Goal: Find specific page/section: Find specific page/section

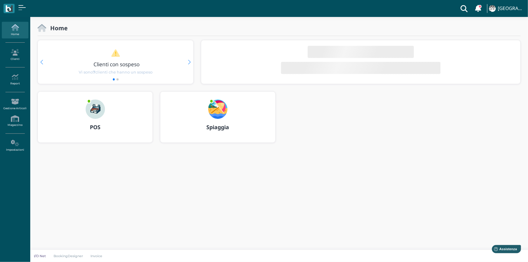
click at [219, 127] on b "Spiaggia" at bounding box center [217, 126] width 23 height 7
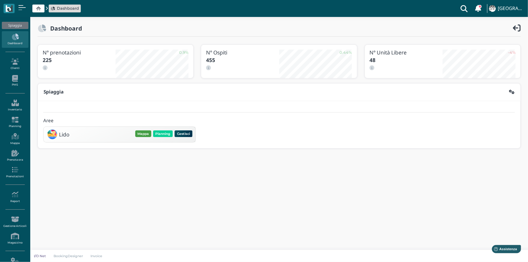
click at [144, 134] on button "Mappa" at bounding box center [143, 133] width 16 height 7
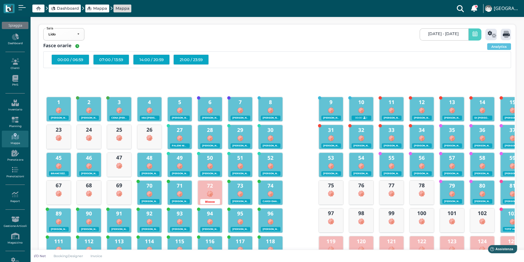
click at [475, 36] on icon at bounding box center [475, 34] width 5 height 6
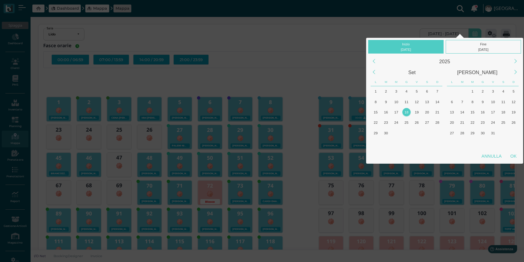
click at [405, 112] on div "18" at bounding box center [407, 112] width 8 height 8
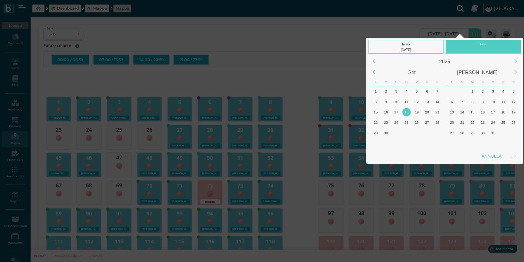
click at [405, 112] on div "18" at bounding box center [407, 112] width 8 height 8
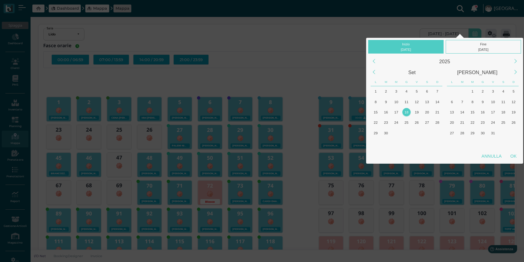
click at [406, 112] on div "18" at bounding box center [407, 112] width 8 height 8
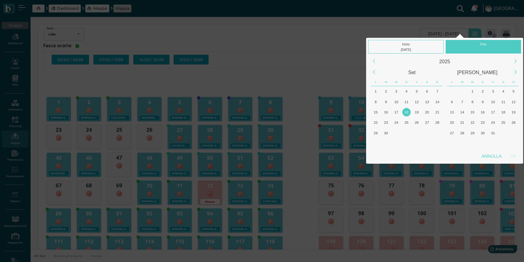
click at [406, 112] on div "18" at bounding box center [407, 112] width 8 height 8
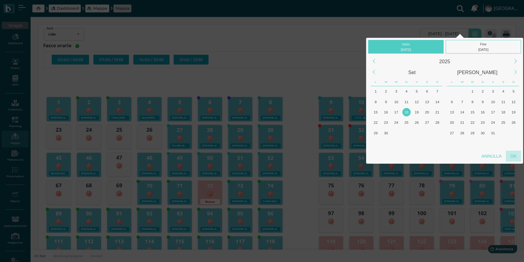
click at [514, 156] on div "OK" at bounding box center [513, 156] width 15 height 11
type input "18/09/2025 - 18/09/2025"
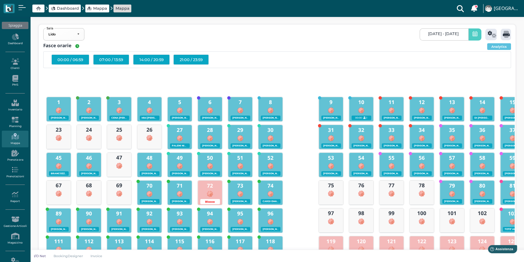
scroll to position [0, 54]
click at [488, 35] on icon at bounding box center [492, 34] width 9 height 7
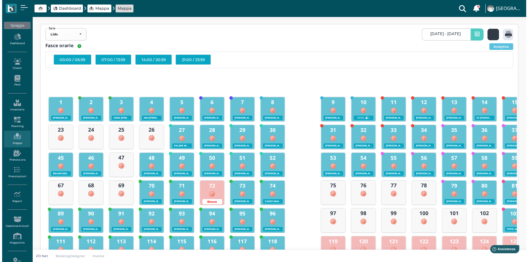
scroll to position [0, 0]
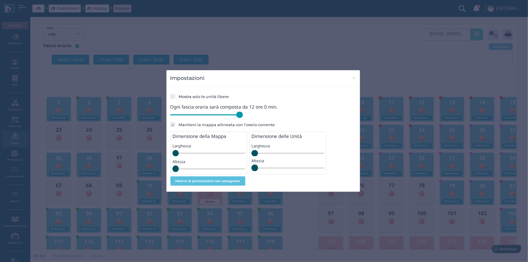
drag, startPoint x: 213, startPoint y: 116, endPoint x: 258, endPoint y: 119, distance: 44.6
type input "720"
click at [243, 118] on input "range" at bounding box center [206, 115] width 73 height 7
click at [352, 78] on span "×" at bounding box center [354, 78] width 5 height 8
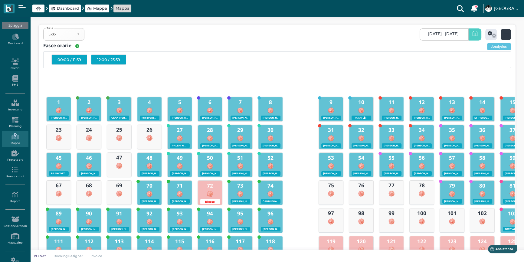
click at [505, 33] on icon at bounding box center [506, 34] width 7 height 7
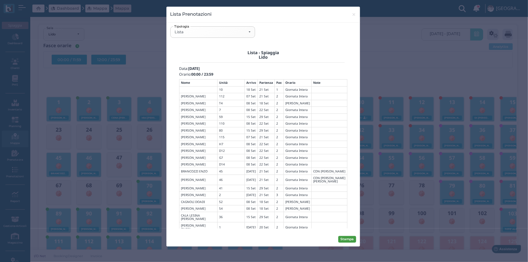
click at [348, 240] on button "Stampa" at bounding box center [347, 239] width 18 height 7
click at [251, 31] on div "Lista" at bounding box center [213, 32] width 84 height 11
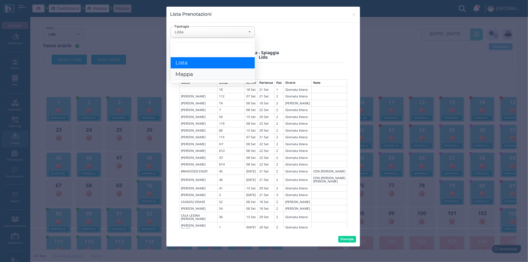
click at [186, 77] on link "Mappa" at bounding box center [213, 75] width 84 height 12
select select "map"
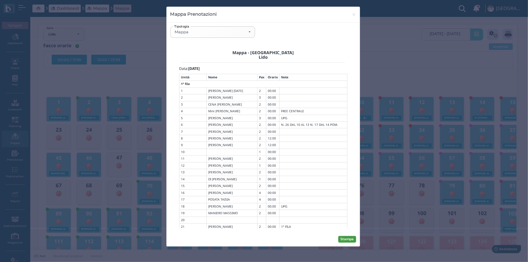
click at [350, 237] on button "Stampa" at bounding box center [347, 239] width 18 height 7
click at [352, 14] on span "×" at bounding box center [354, 15] width 5 height 8
